Goal: Information Seeking & Learning: Learn about a topic

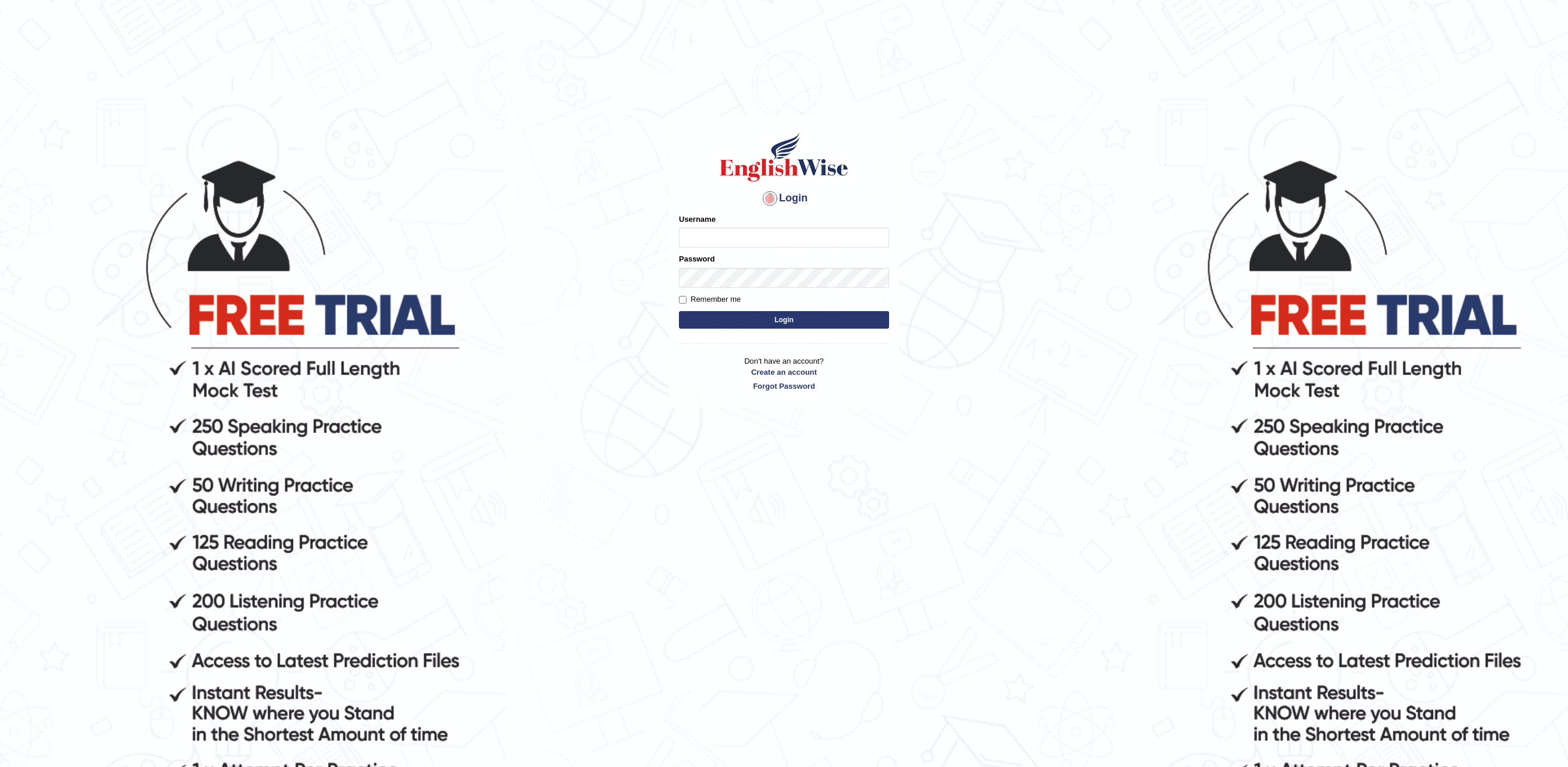
type input "sanjog1985"
click at [755, 322] on button "Login" at bounding box center [784, 319] width 210 height 17
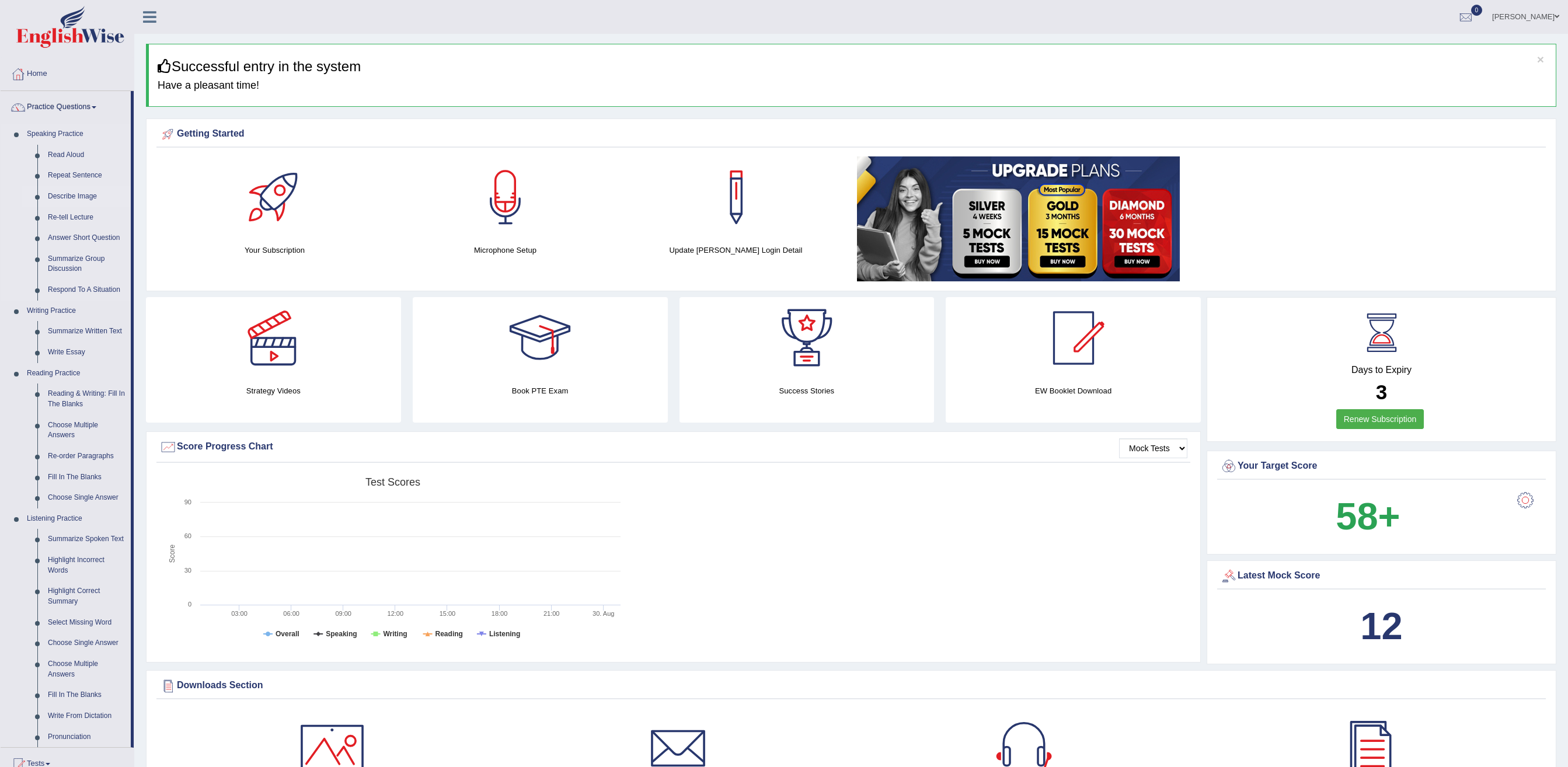
click at [79, 195] on link "Describe Image" at bounding box center [87, 196] width 88 height 21
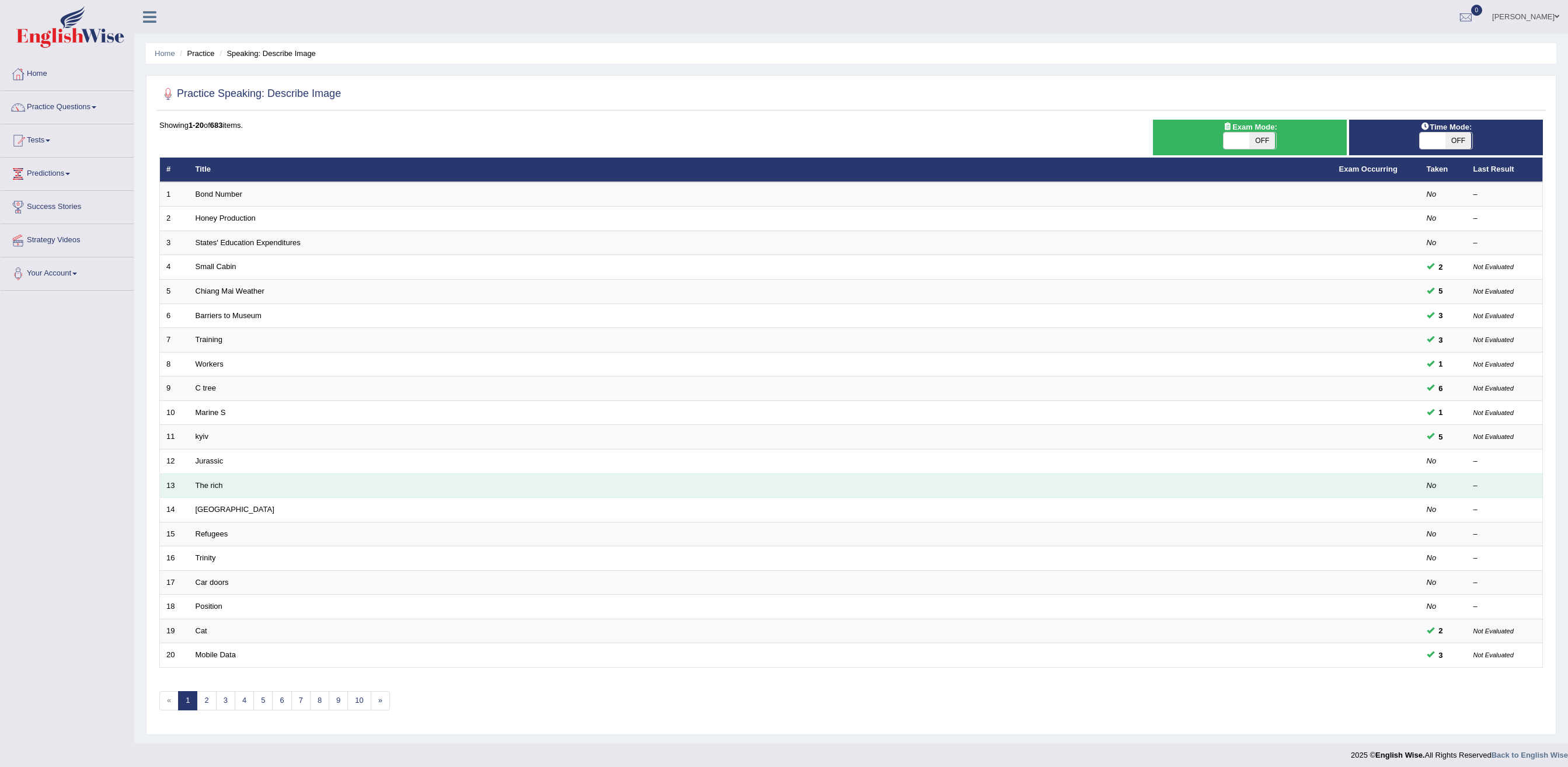
click at [240, 490] on td "The rich" at bounding box center [760, 486] width 1143 height 25
click at [207, 490] on link "The rich" at bounding box center [209, 485] width 27 height 9
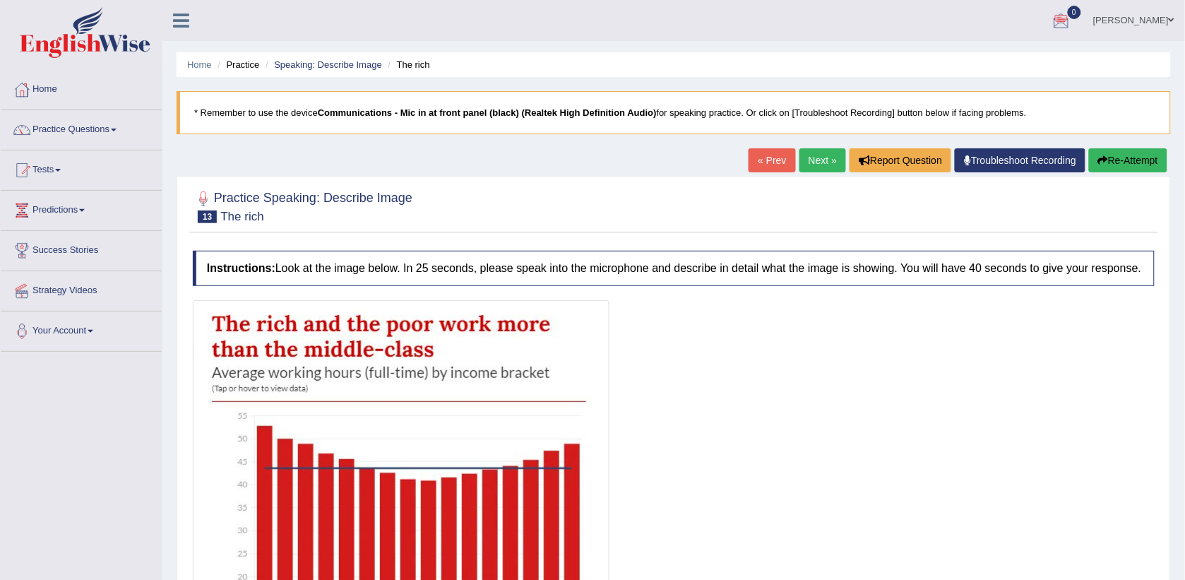
drag, startPoint x: 1850, startPoint y: 0, endPoint x: 915, endPoint y: 355, distance: 1000.6
click at [915, 355] on div at bounding box center [674, 530] width 962 height 460
click at [819, 156] on link "Next »" at bounding box center [822, 160] width 47 height 24
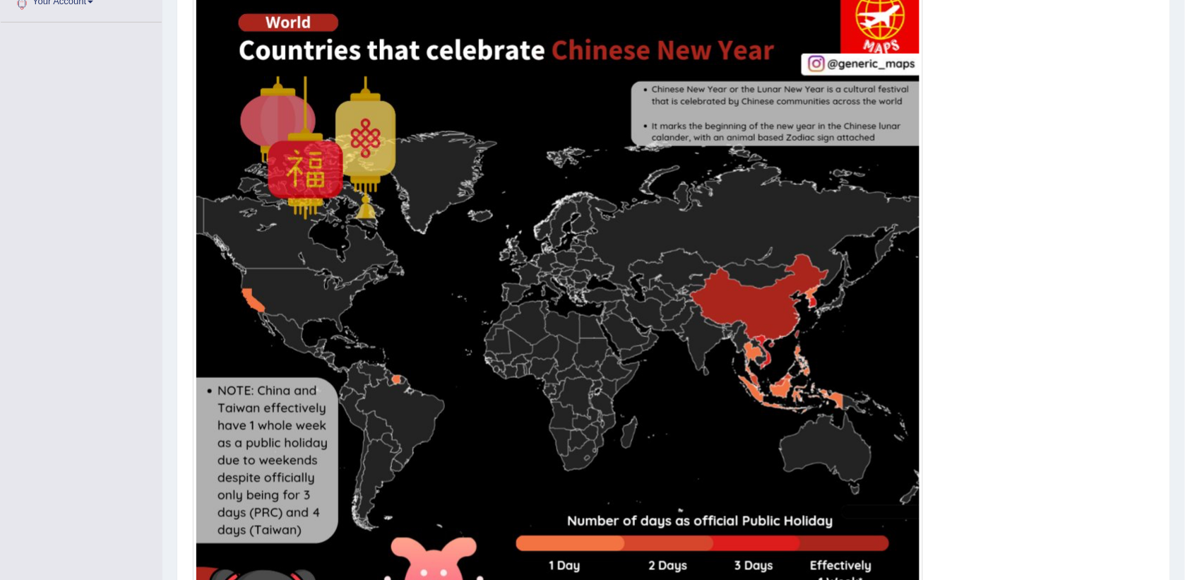
scroll to position [353, 0]
